Goal: Task Accomplishment & Management: Use online tool/utility

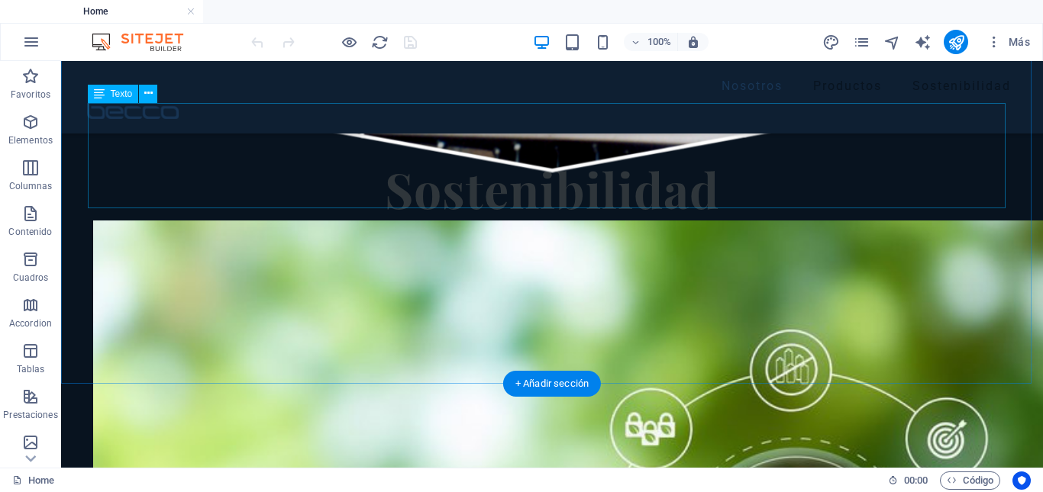
scroll to position [2329, 0]
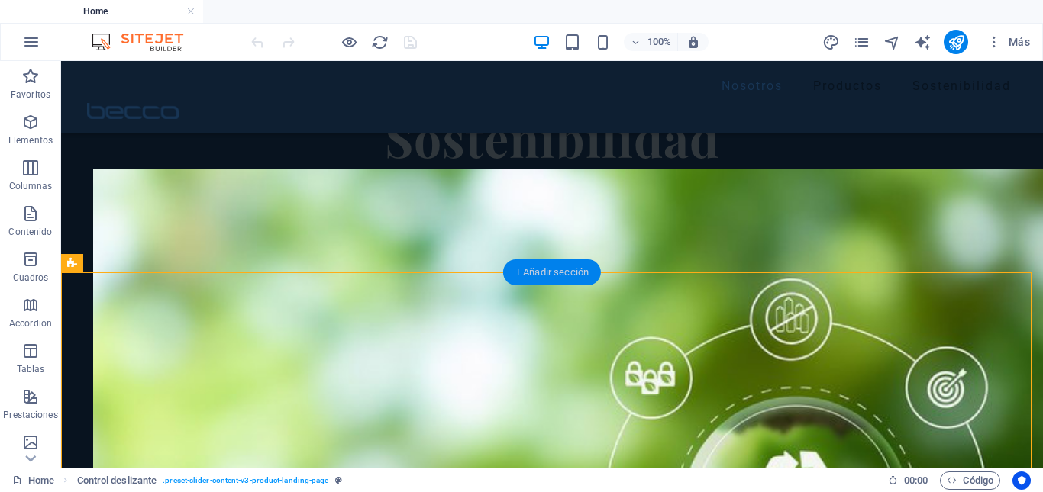
click at [582, 275] on div "+ Añadir sección" at bounding box center [552, 273] width 98 height 26
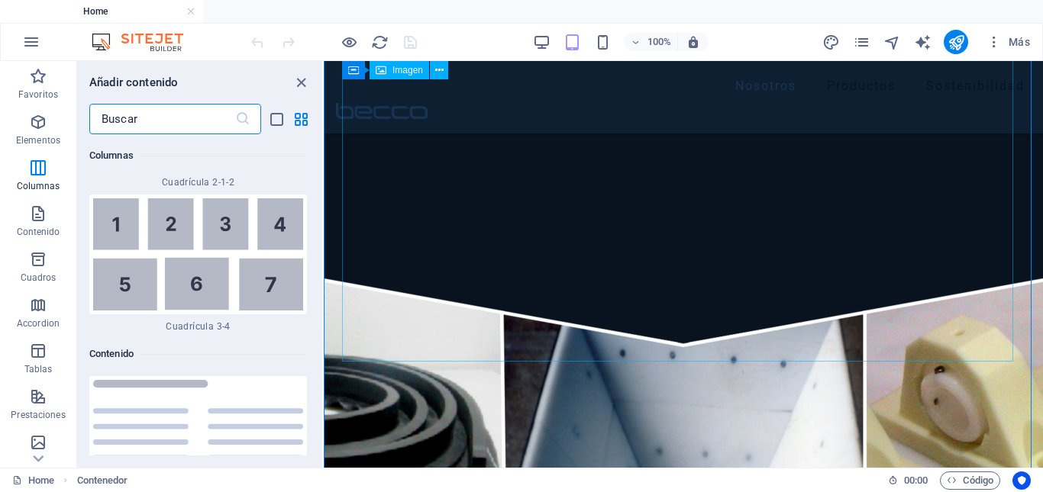
scroll to position [5139, 0]
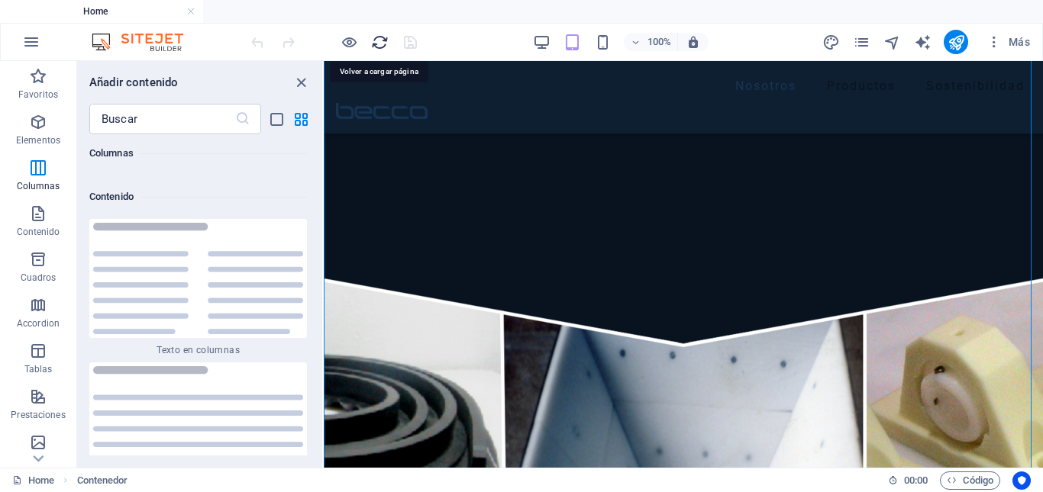
click at [372, 48] on icon "reload" at bounding box center [380, 43] width 18 height 18
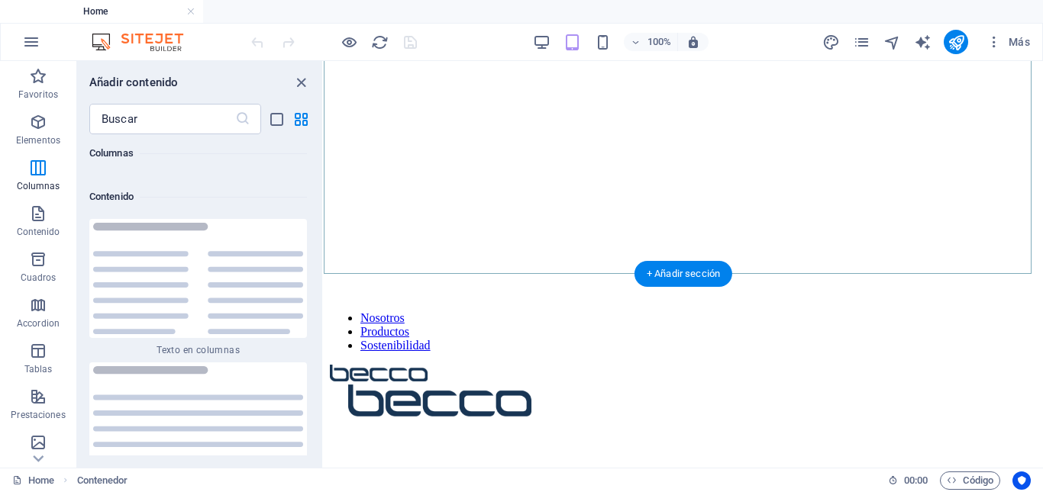
scroll to position [153, 0]
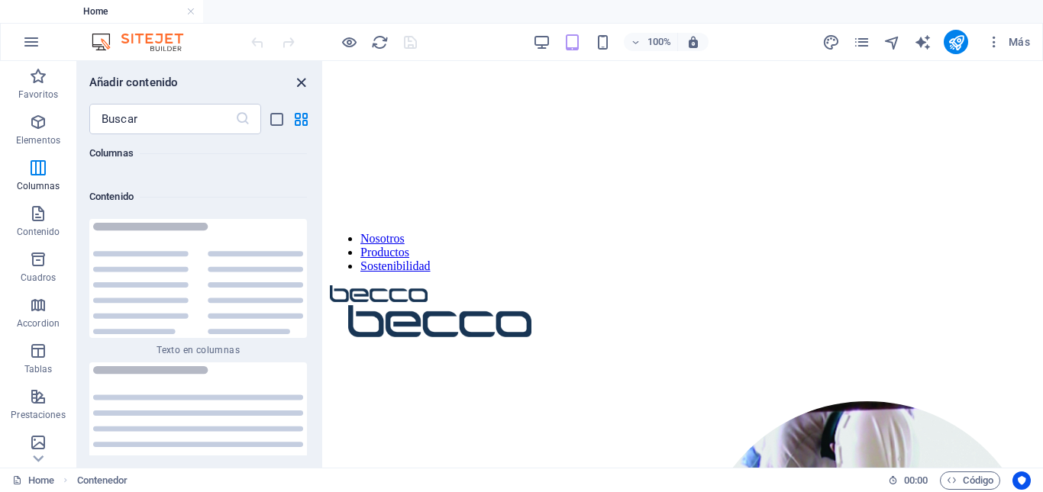
click at [301, 78] on icon "close panel" at bounding box center [301, 83] width 18 height 18
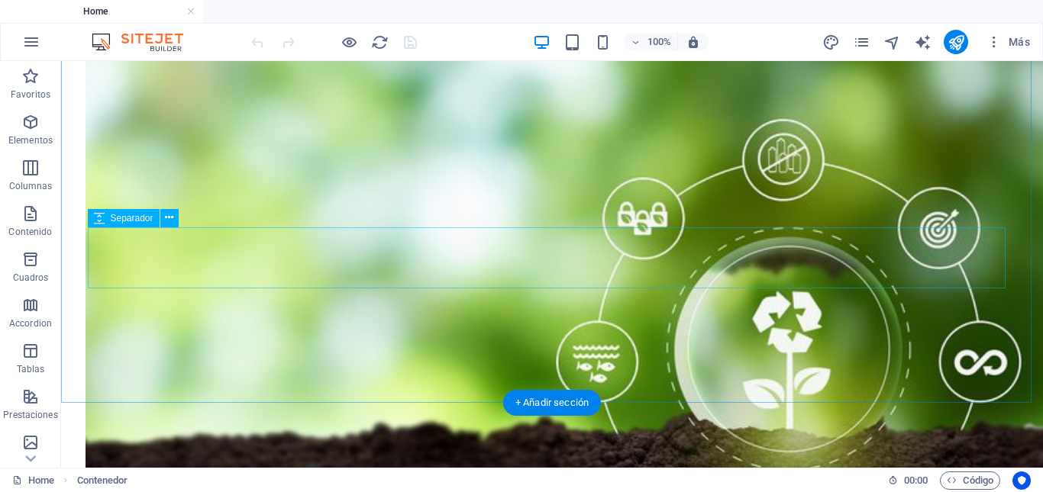
scroll to position [2214, 0]
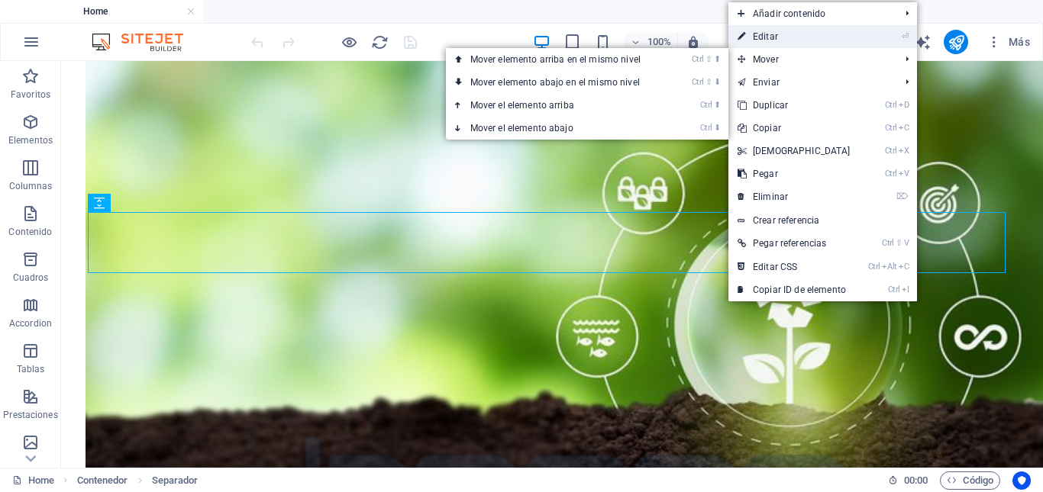
click at [761, 37] on link "⏎ Editar" at bounding box center [793, 36] width 131 height 23
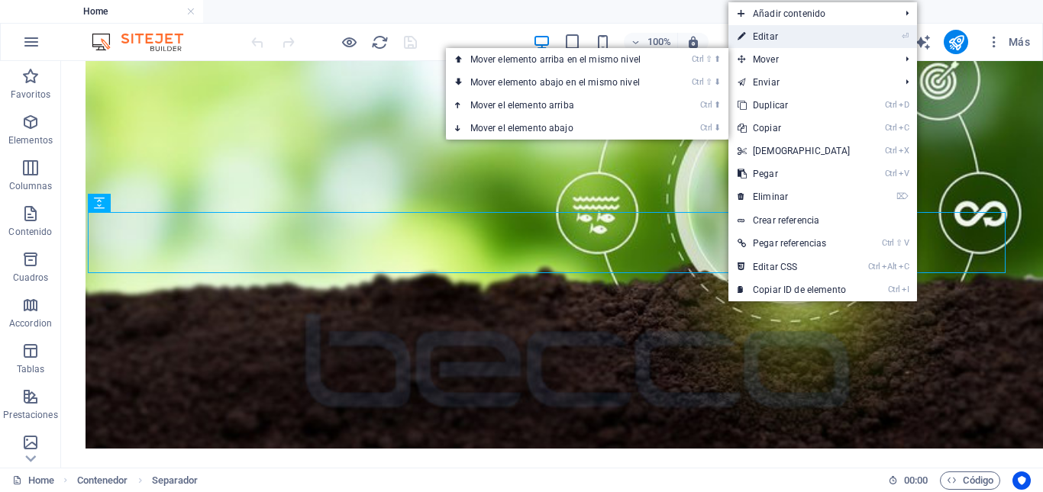
select select "px"
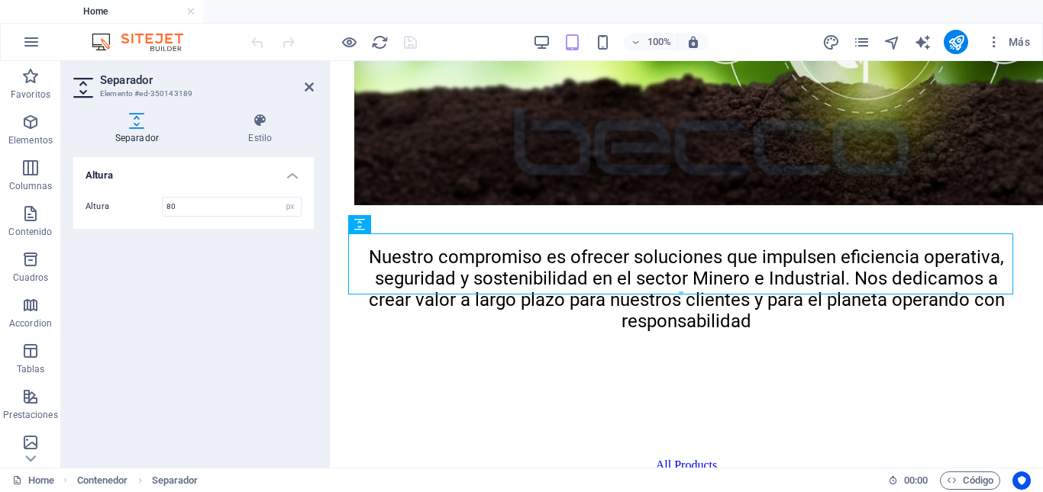
scroll to position [1641, 0]
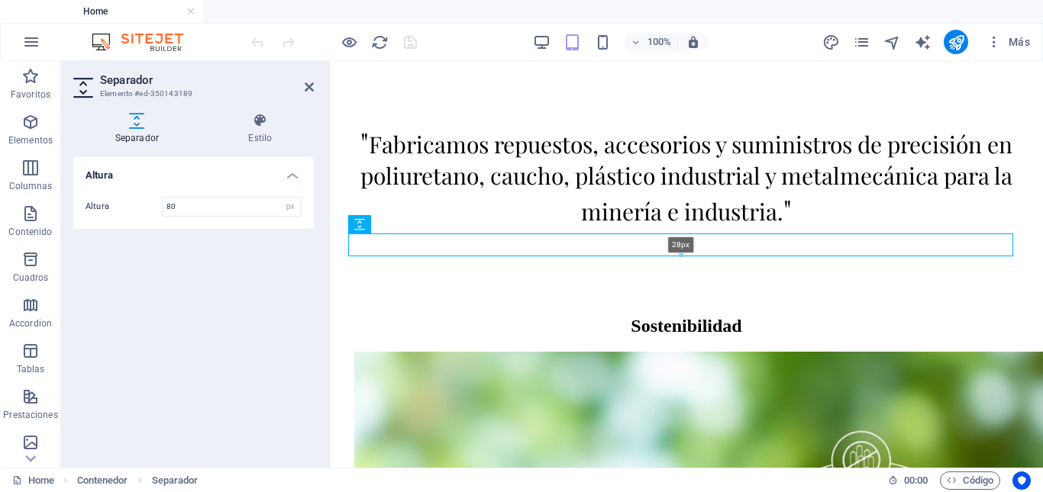
drag, startPoint x: 682, startPoint y: 295, endPoint x: 352, endPoint y: 192, distance: 345.5
click at [682, 253] on div "28px" at bounding box center [680, 245] width 665 height 23
type input "28"
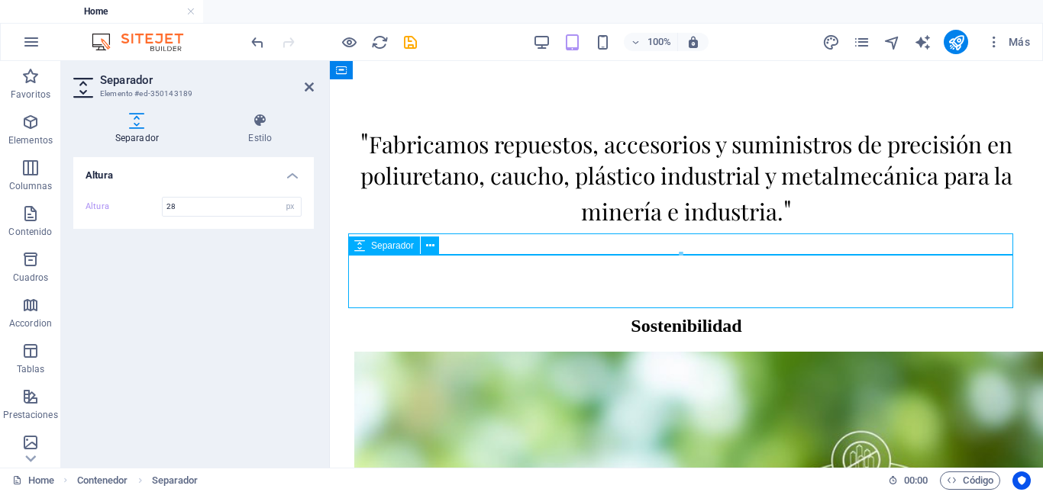
scroll to position [2127, 0]
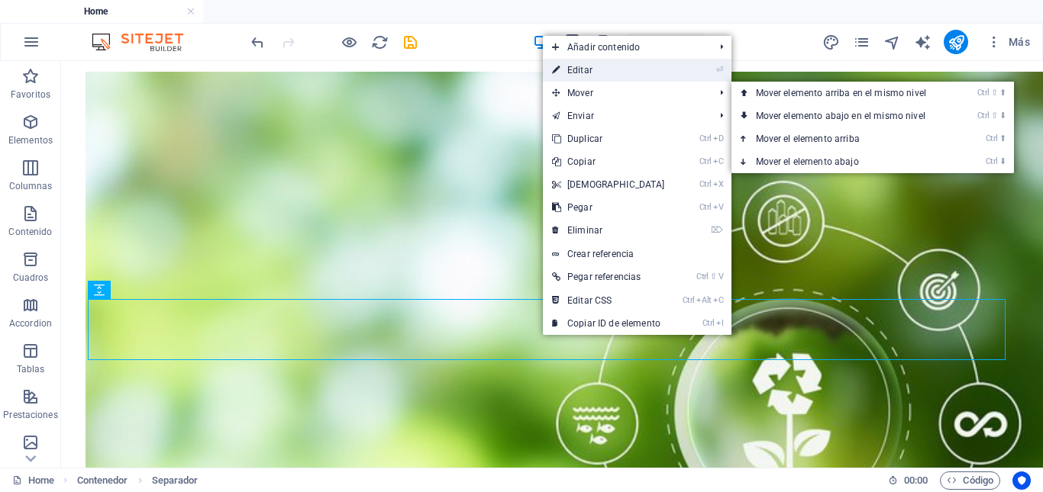
click at [598, 73] on link "⏎ Editar" at bounding box center [608, 70] width 131 height 23
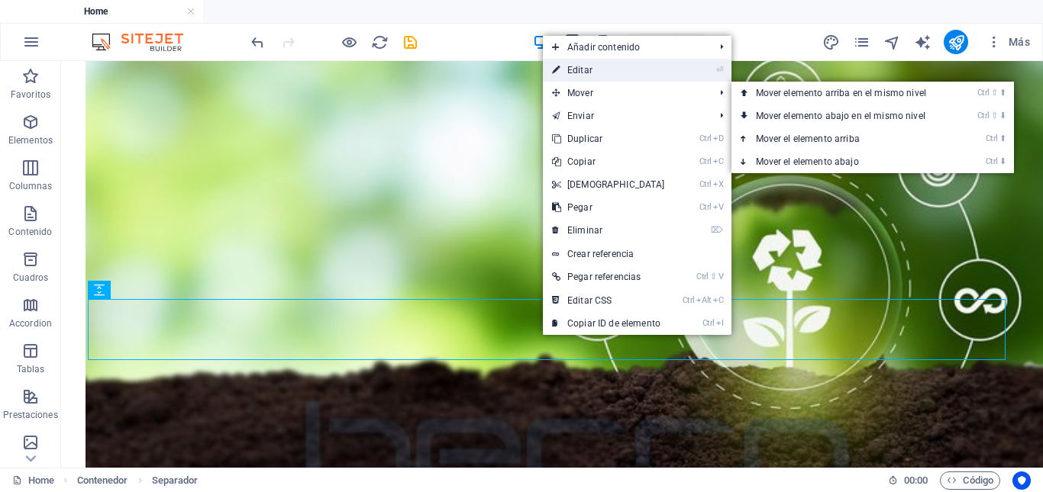
select select "px"
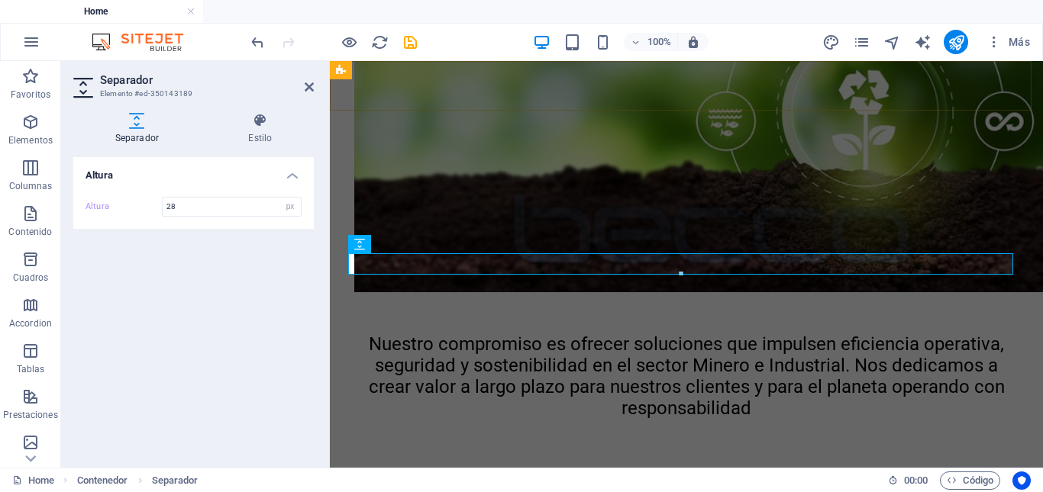
scroll to position [1621, 0]
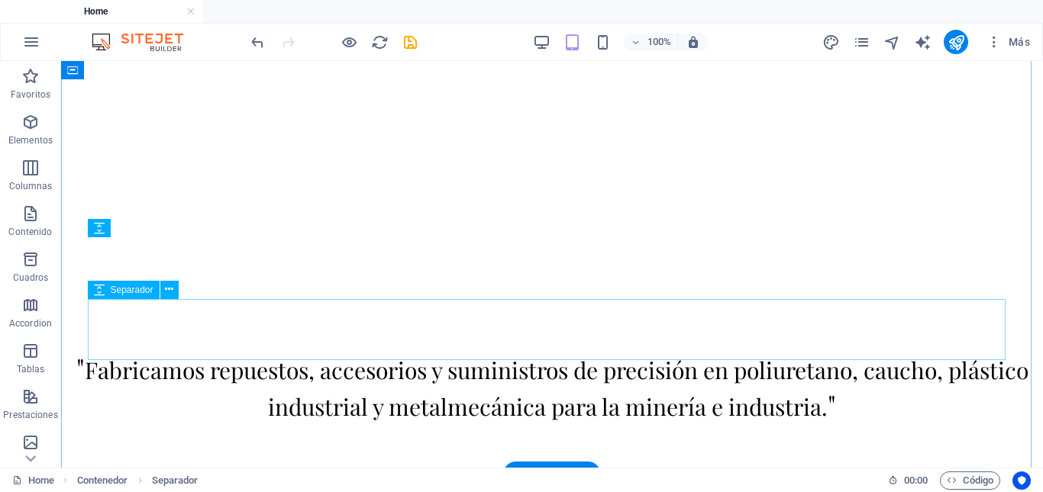
scroll to position [2127, 0]
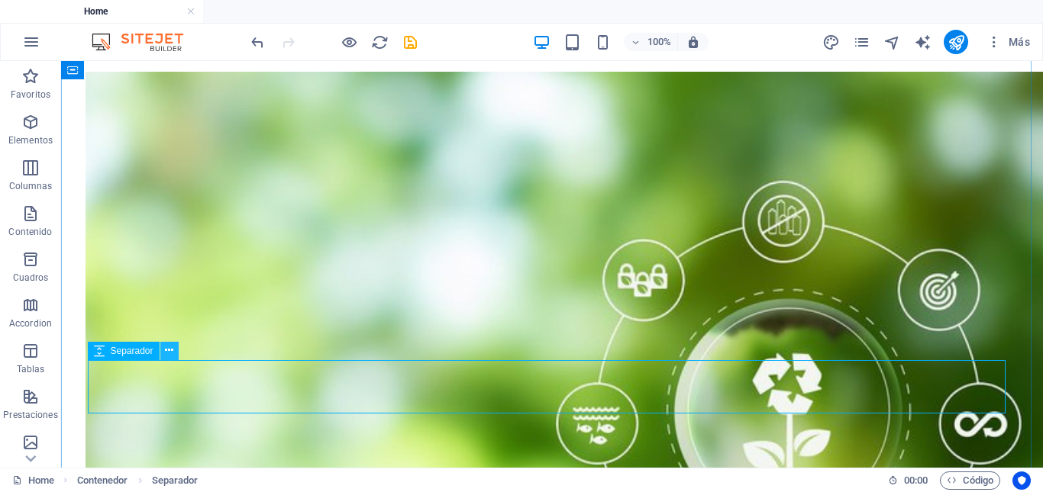
click at [170, 353] on icon at bounding box center [169, 351] width 8 height 16
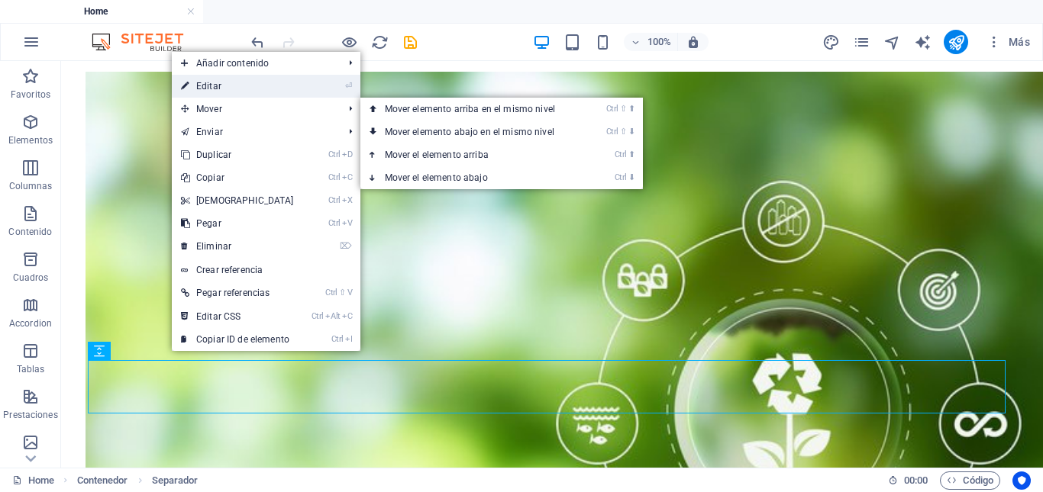
click at [232, 90] on link "⏎ Editar" at bounding box center [237, 86] width 131 height 23
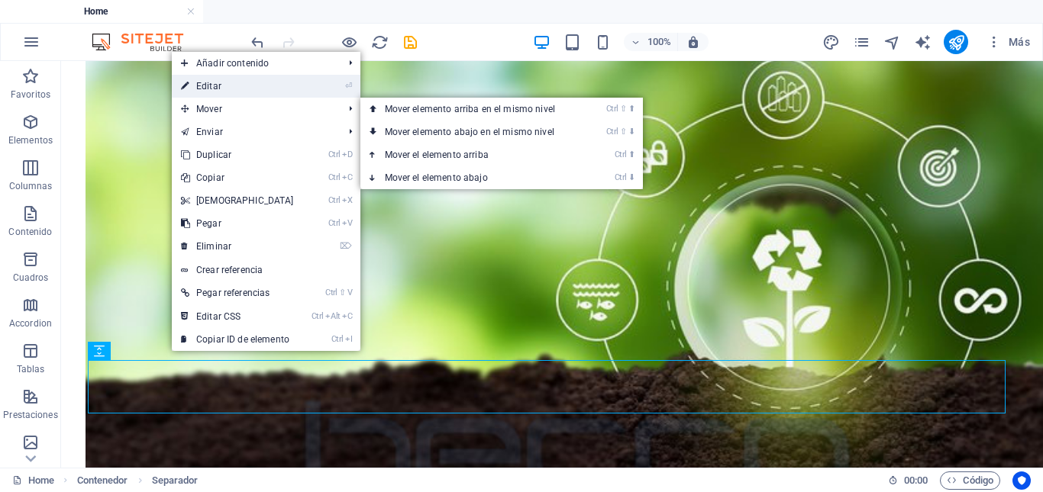
select select "px"
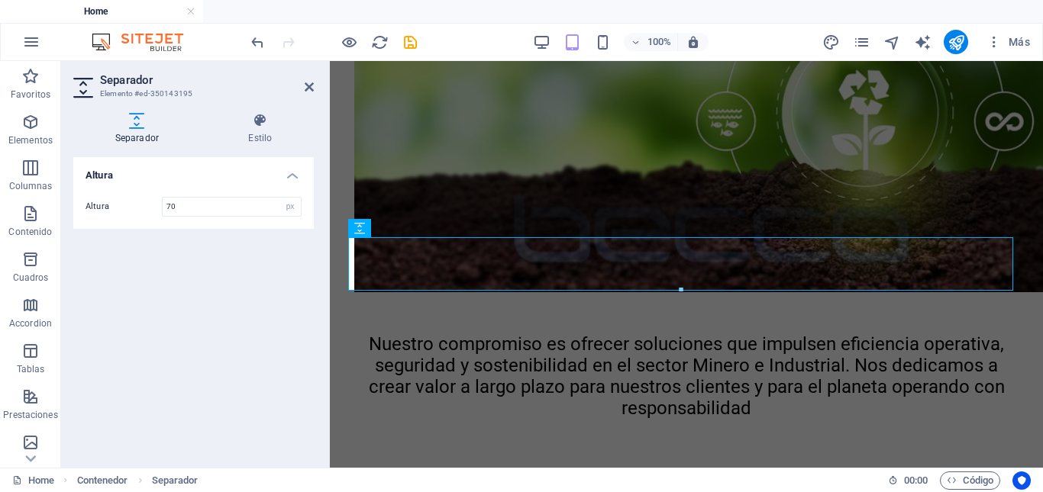
scroll to position [1658, 0]
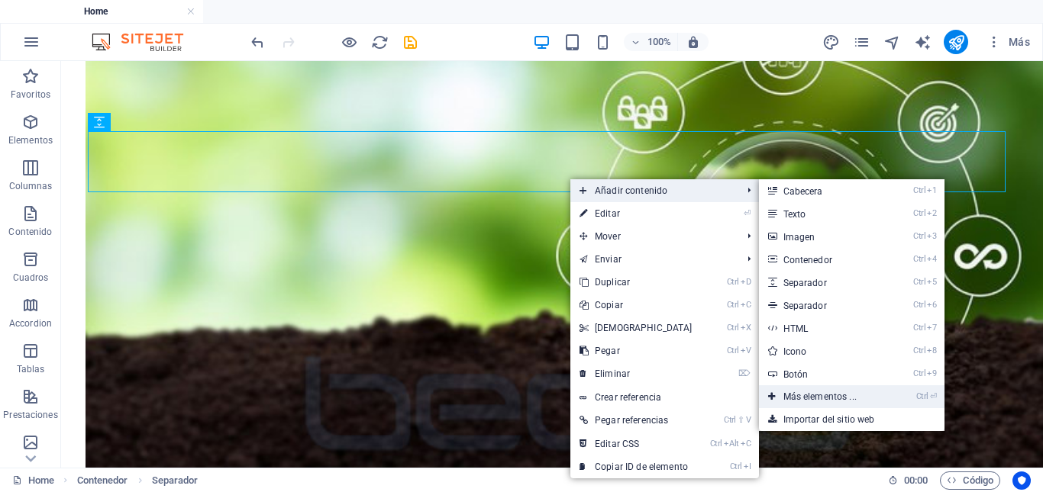
click at [812, 391] on link "Ctrl ⏎ Más elementos ..." at bounding box center [823, 397] width 128 height 23
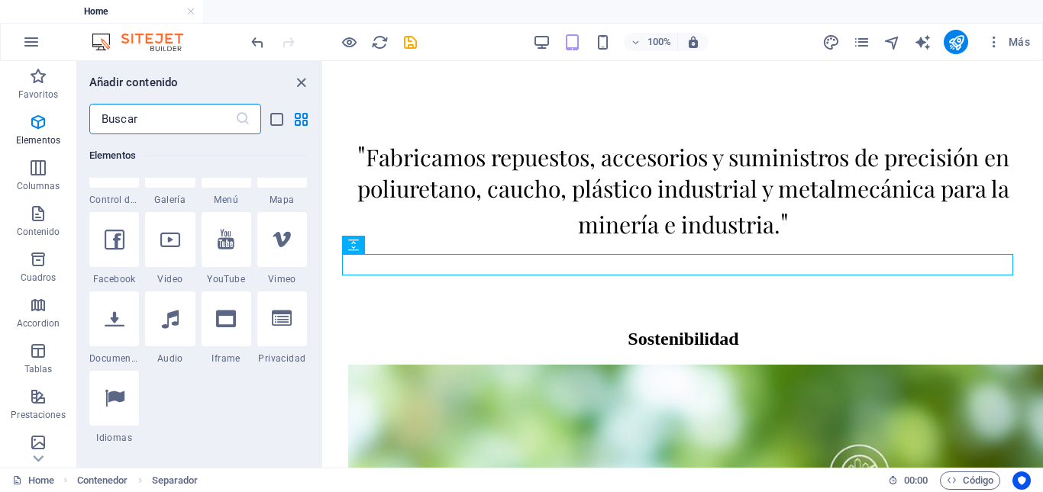
scroll to position [593, 0]
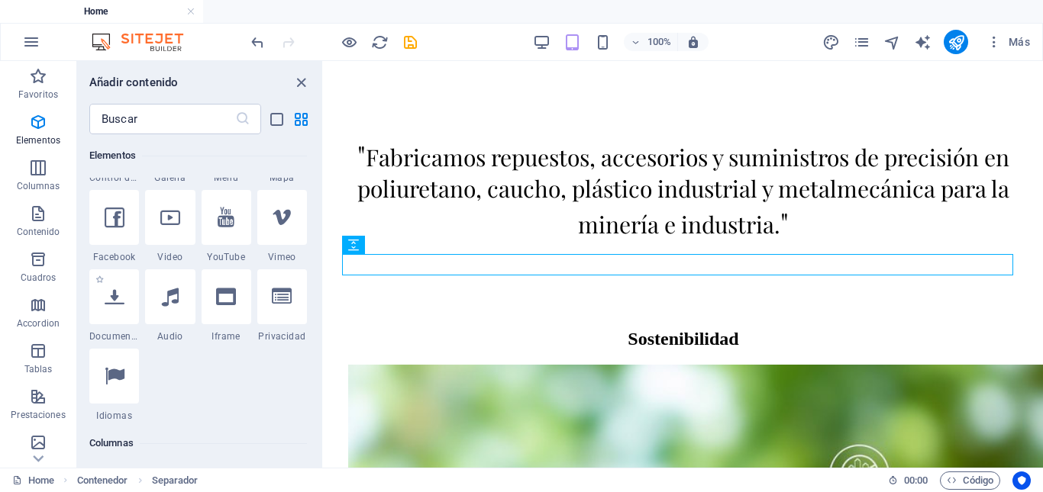
click at [111, 328] on div "1 Star Documento" at bounding box center [114, 305] width 50 height 73
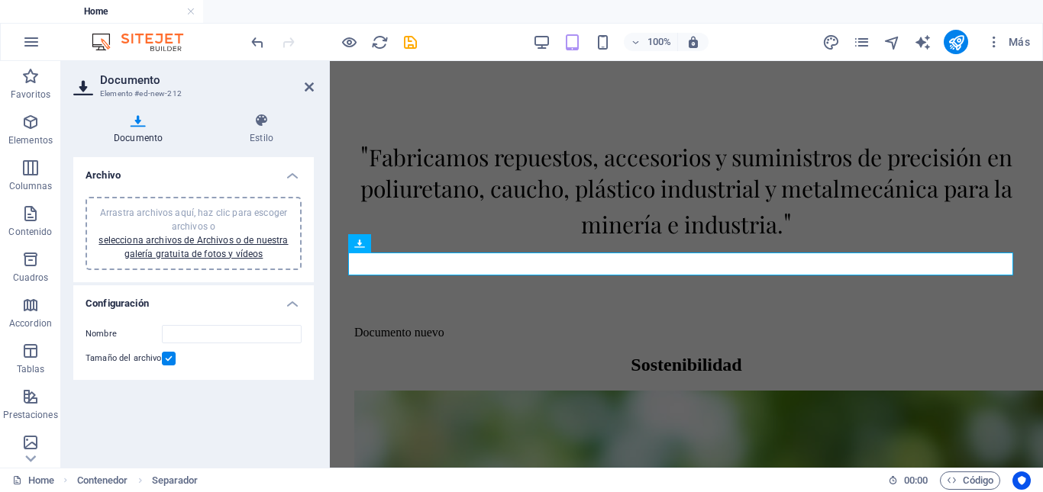
scroll to position [1050, 0]
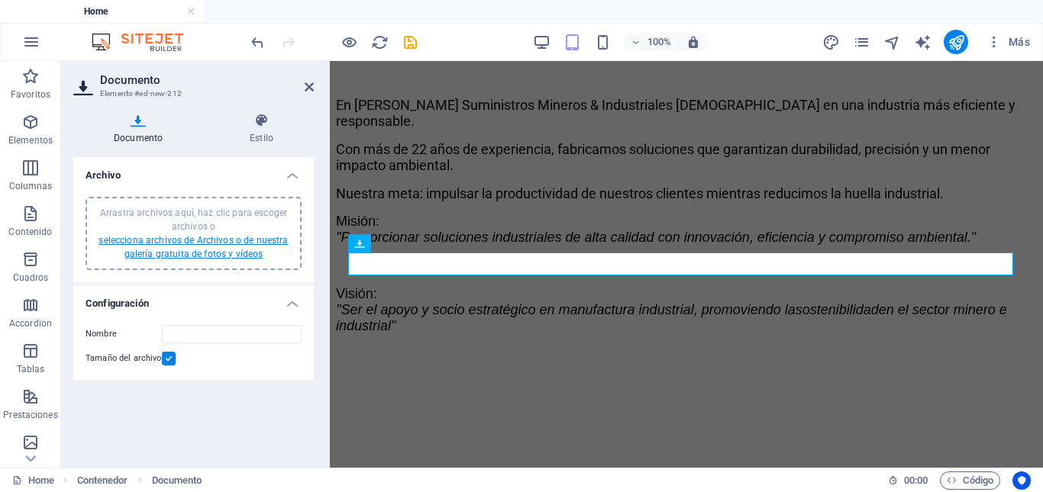
click at [245, 250] on link "selecciona archivos de Archivos o de nuestra galería gratuita de fotos y vídeos" at bounding box center [192, 247] width 189 height 24
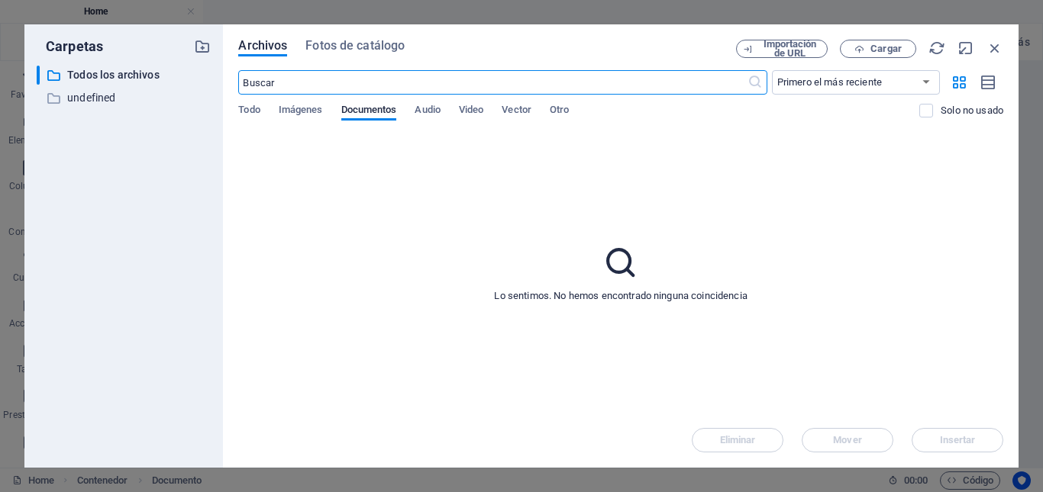
scroll to position [1446, 0]
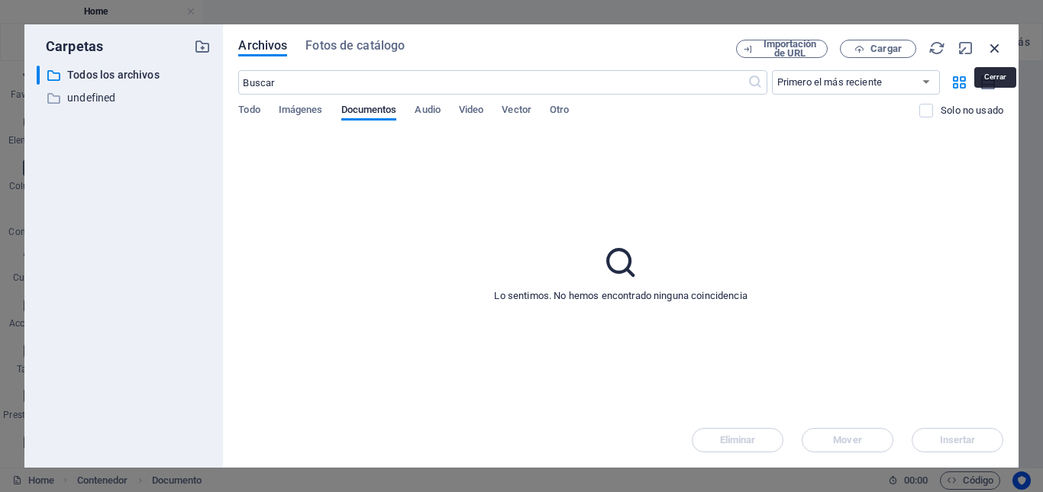
click at [996, 46] on icon "button" at bounding box center [994, 48] width 17 height 17
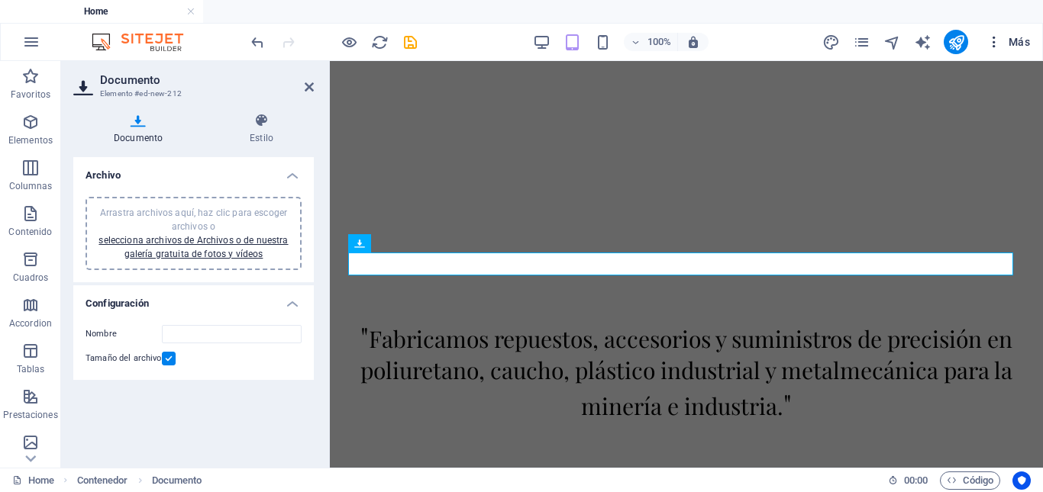
scroll to position [1050, 0]
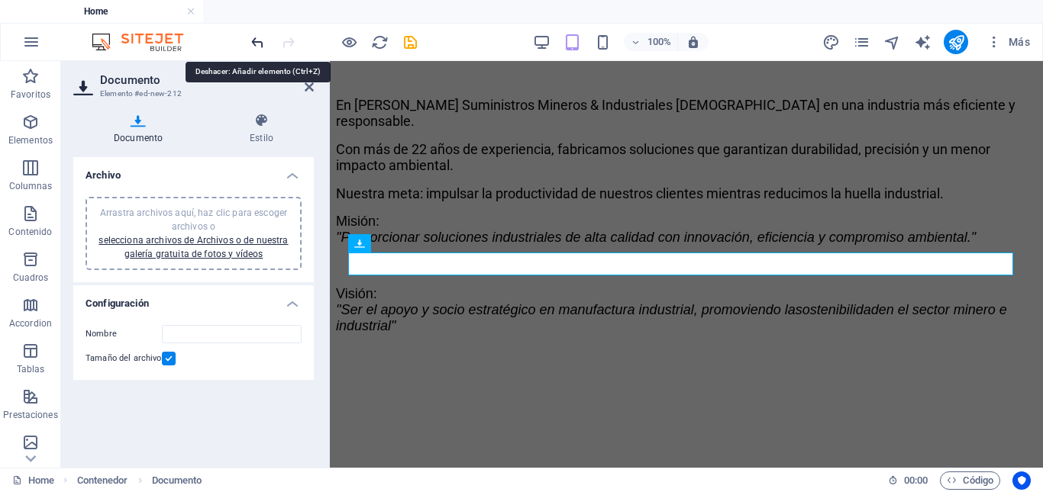
click at [250, 41] on icon "undo" at bounding box center [258, 43] width 18 height 18
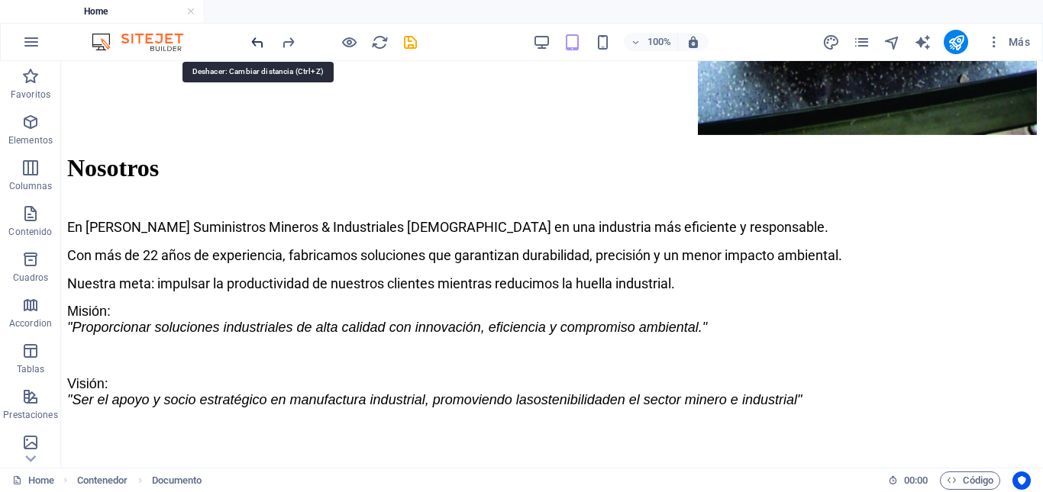
scroll to position [1454, 0]
